Goal: Transaction & Acquisition: Purchase product/service

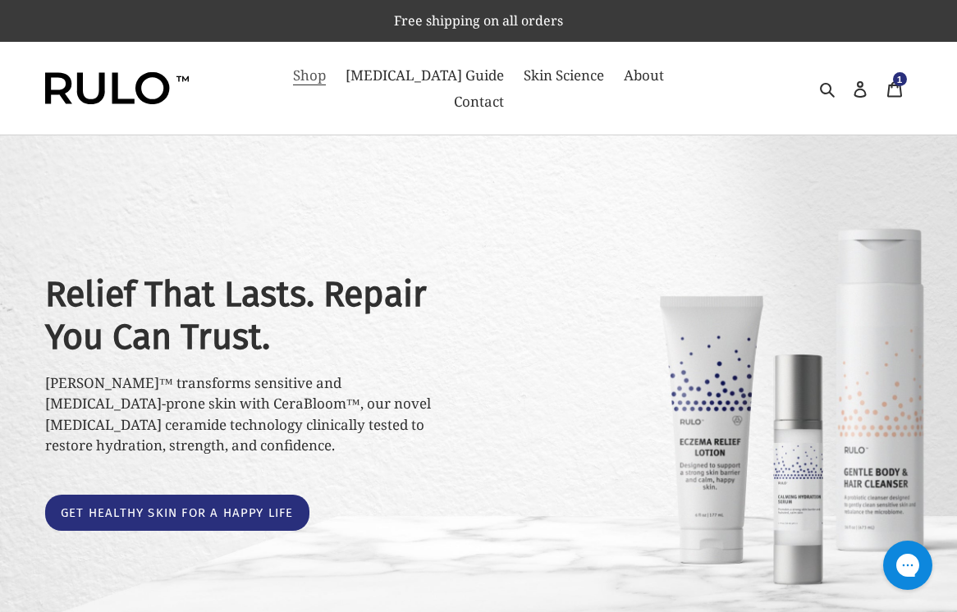
click at [308, 71] on span "Shop" at bounding box center [309, 76] width 33 height 20
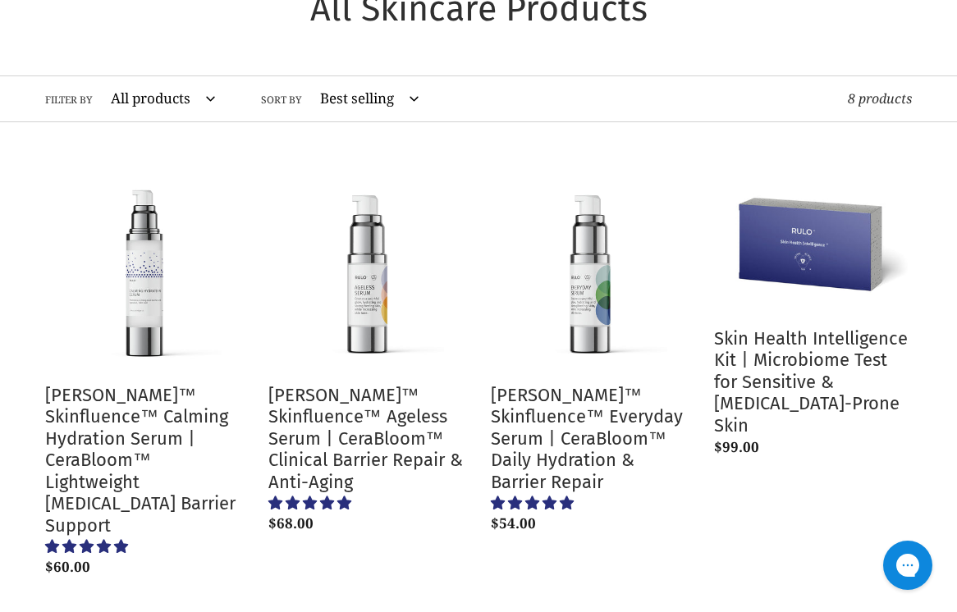
scroll to position [167, 0]
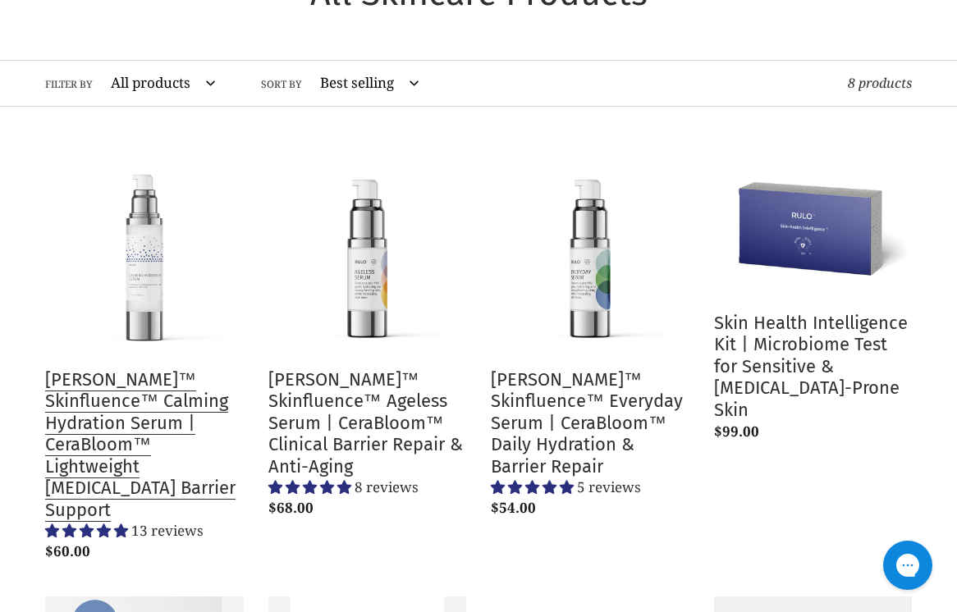
click at [157, 366] on link "[PERSON_NAME]™ Skinfluence™ Calming Hydration Serum | CeraBloom™ Lightweight [M…" at bounding box center [144, 360] width 199 height 417
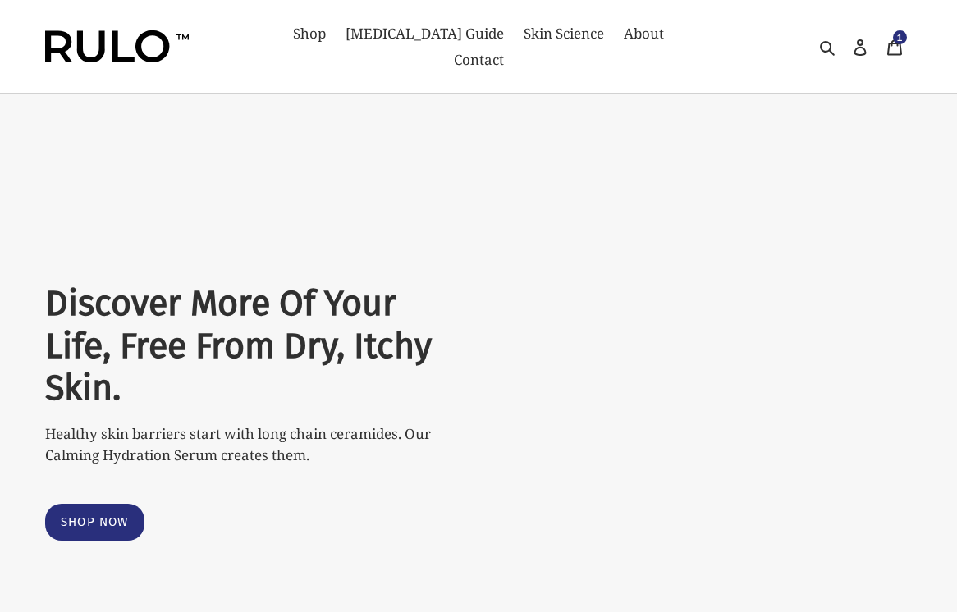
select select "most-helpful"
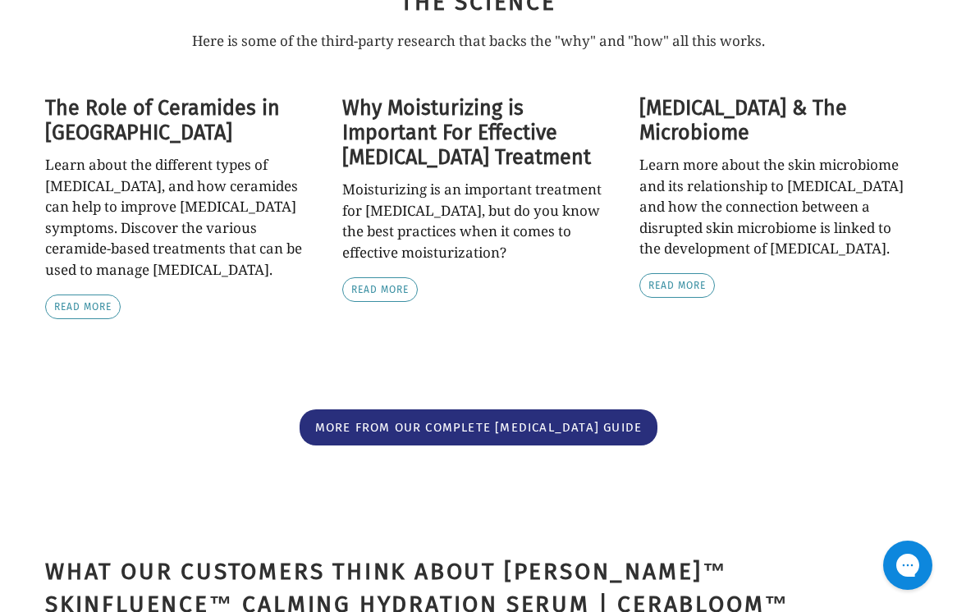
scroll to position [5096, 0]
